Goal: Feedback & Contribution: Leave review/rating

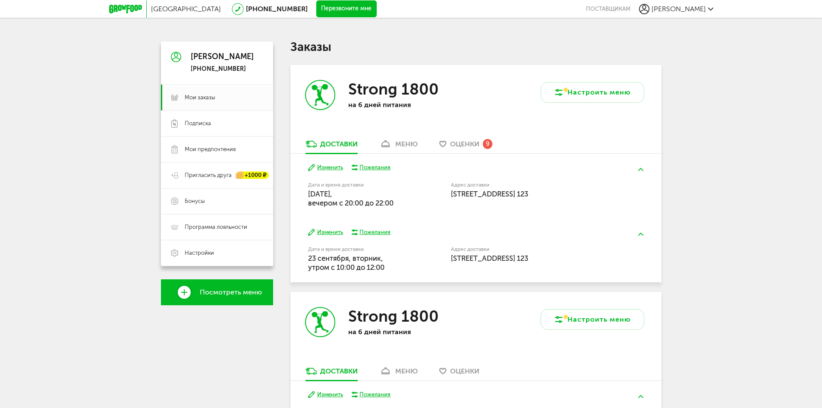
scroll to position [43, 0]
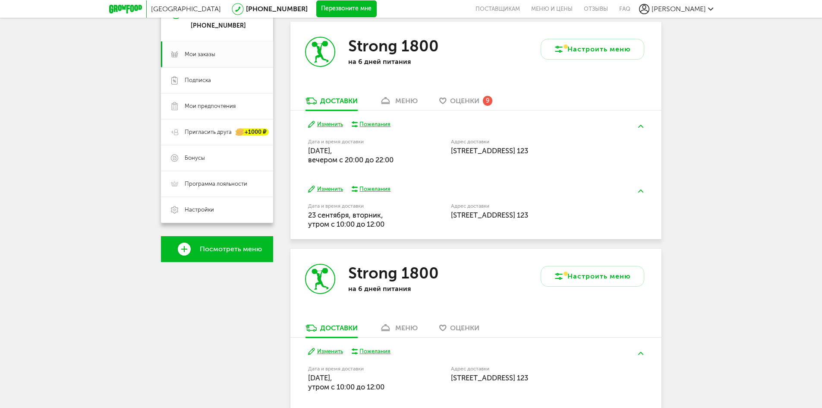
click at [471, 103] on span "Оценки" at bounding box center [464, 101] width 29 height 8
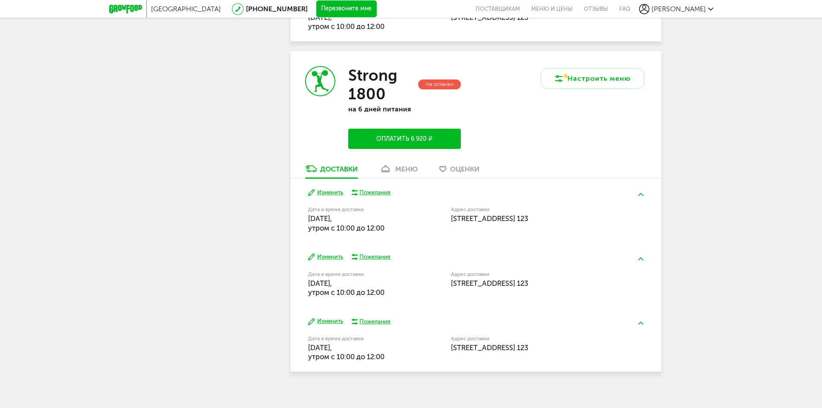
scroll to position [1367, 0]
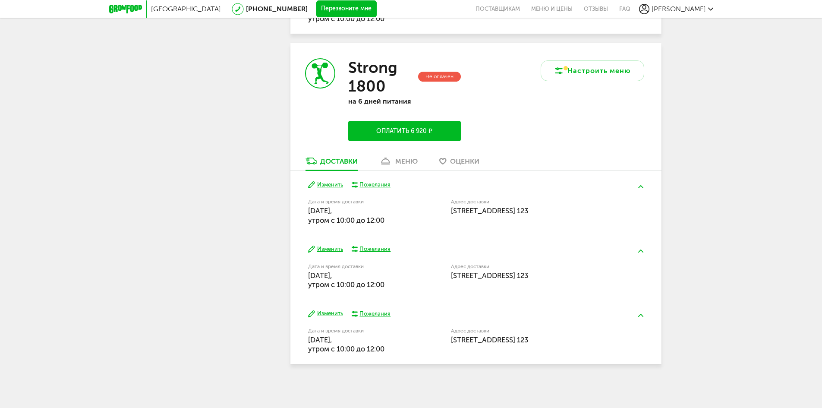
click at [402, 159] on div "меню" at bounding box center [406, 161] width 22 height 8
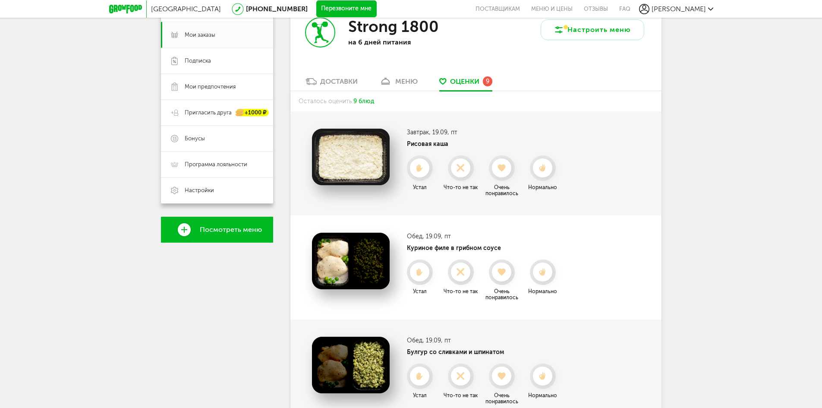
scroll to position [41, 0]
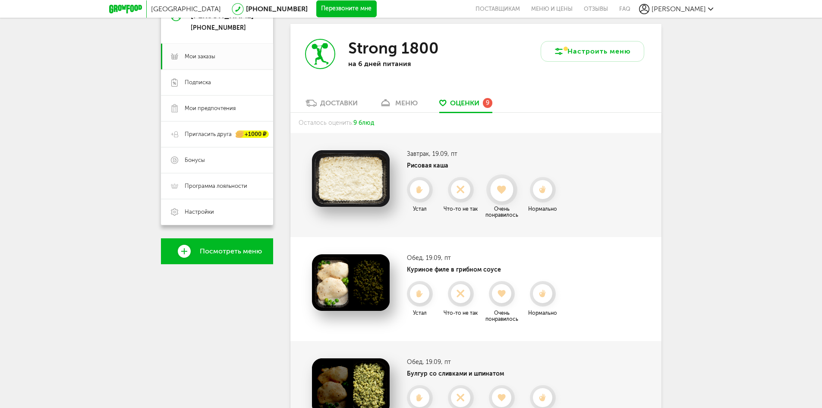
click at [495, 188] on icon at bounding box center [501, 189] width 23 height 9
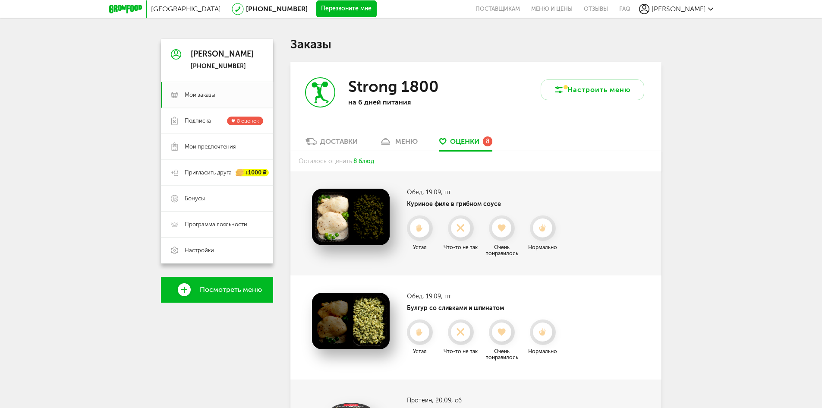
scroll to position [0, 0]
